Goal: Information Seeking & Learning: Learn about a topic

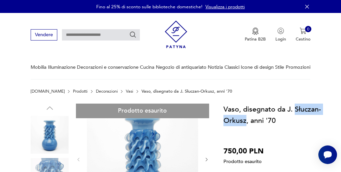
drag, startPoint x: 295, startPoint y: 110, endPoint x: 245, endPoint y: 120, distance: 51.1
click at [245, 120] on font "Vaso, disegnato da J. Słuczan-Orkusz, anni '70" at bounding box center [272, 115] width 98 height 21
copy font "Słuczan-Orkusz"
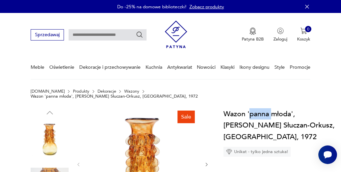
drag, startPoint x: 249, startPoint y: 110, endPoint x: 271, endPoint y: 111, distance: 21.7
click at [271, 111] on h1 "Wazon 'panna młoda', J. Słuczan-Orkusz, Kraków, 1972" at bounding box center [279, 125] width 112 height 34
drag, startPoint x: 223, startPoint y: 110, endPoint x: 290, endPoint y: 112, distance: 66.9
click at [290, 112] on h1 "Wazon 'panna młoda', J. Słuczan-Orkusz, Kraków, 1972" at bounding box center [279, 125] width 112 height 34
copy h1 "Wazon 'panna młoda"
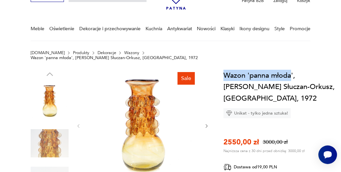
scroll to position [45, 0]
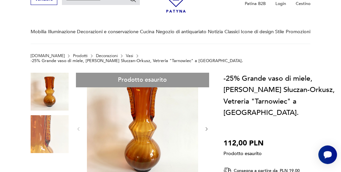
scroll to position [35, 0]
